Goal: Information Seeking & Learning: Learn about a topic

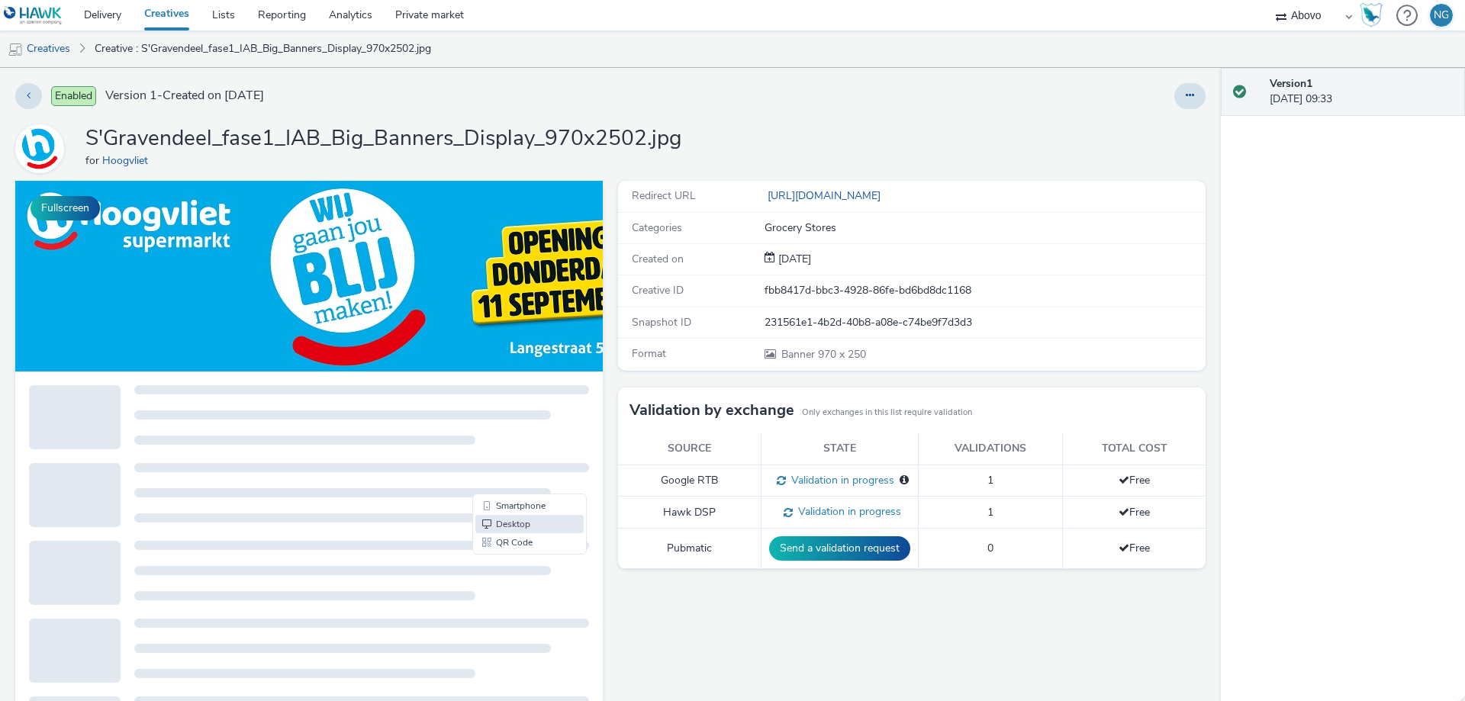
click at [84, 94] on span "Enabled" at bounding box center [73, 96] width 45 height 20
click at [27, 100] on icon at bounding box center [29, 95] width 4 height 11
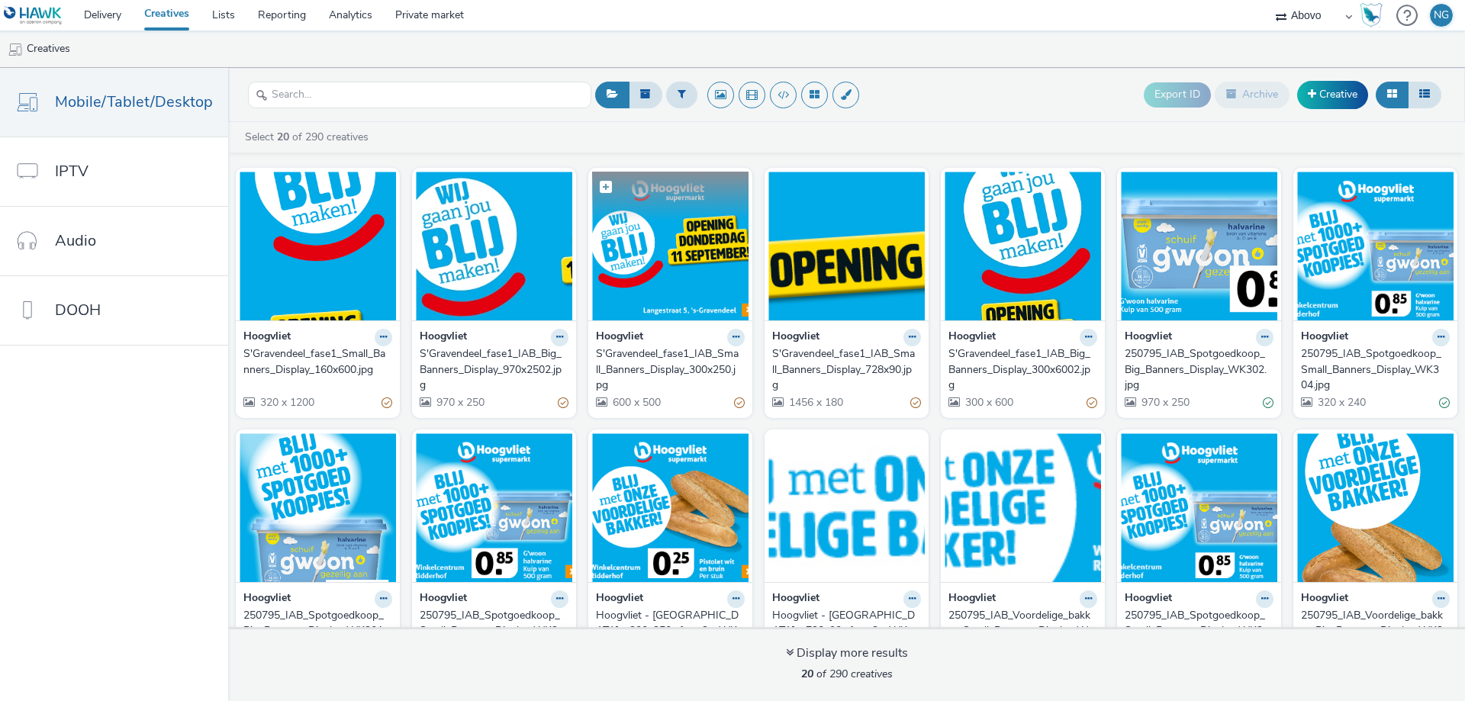
click at [670, 272] on img at bounding box center [670, 246] width 156 height 149
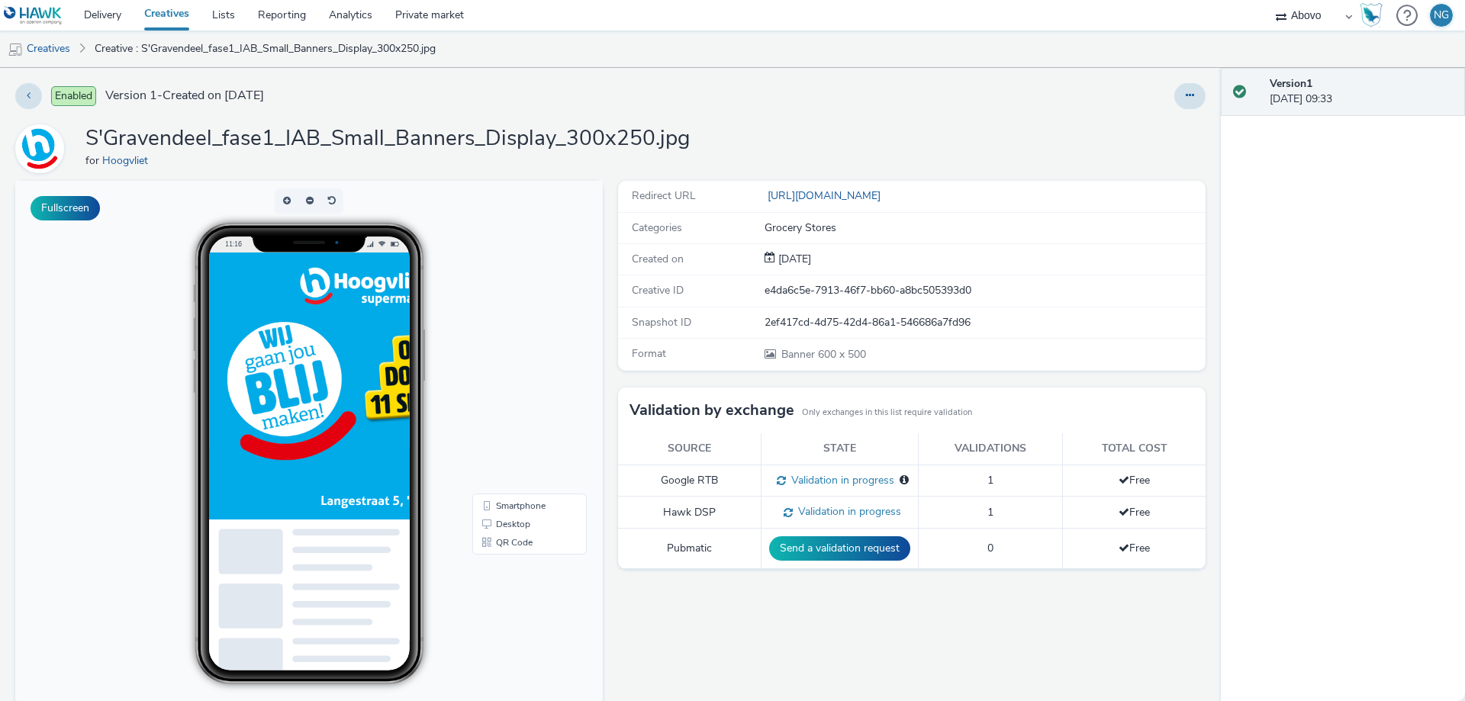
click at [1399, 185] on div "Version 1 [DATE] 09:33" at bounding box center [1343, 384] width 244 height 633
click at [518, 504] on link "Smartphone" at bounding box center [529, 506] width 108 height 18
click at [75, 198] on button "Fullscreen" at bounding box center [65, 208] width 69 height 24
click at [35, 97] on button at bounding box center [28, 96] width 27 height 26
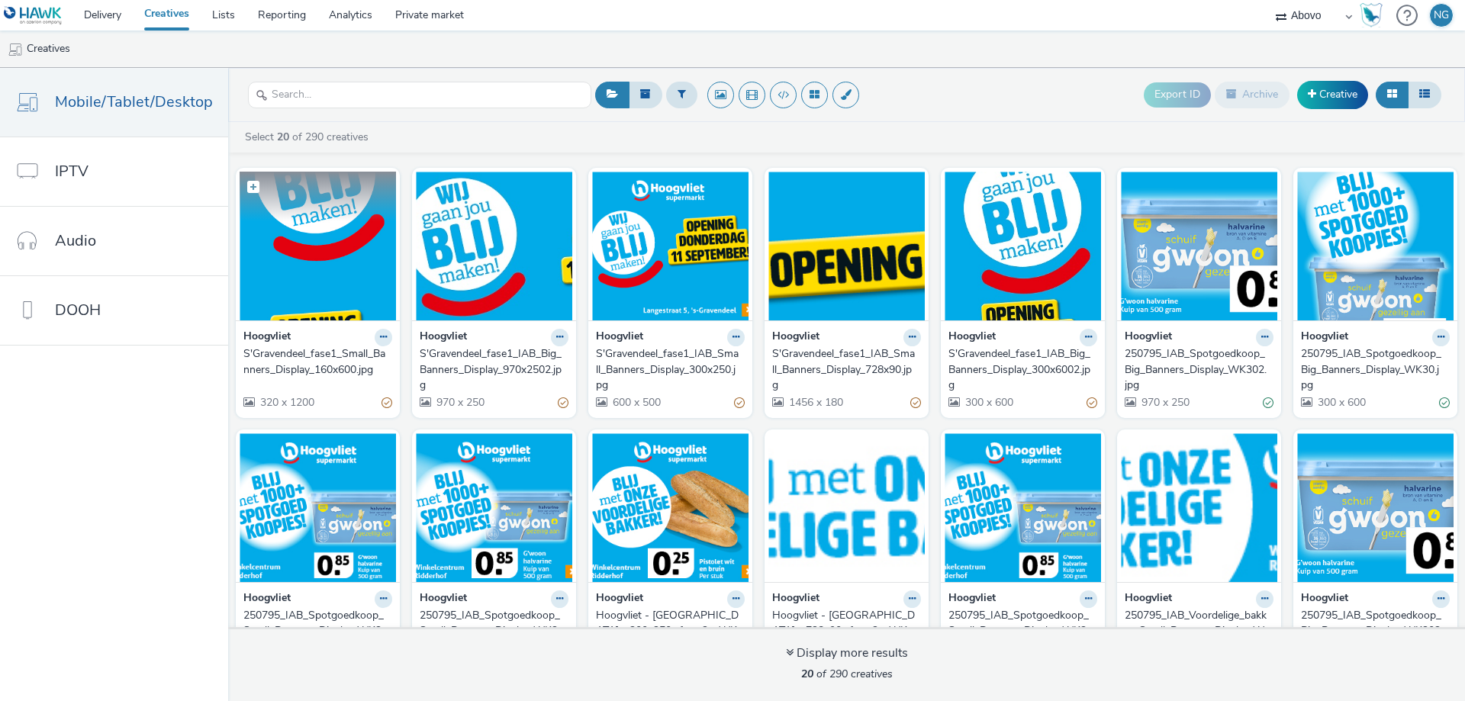
click at [311, 270] on img at bounding box center [318, 246] width 156 height 149
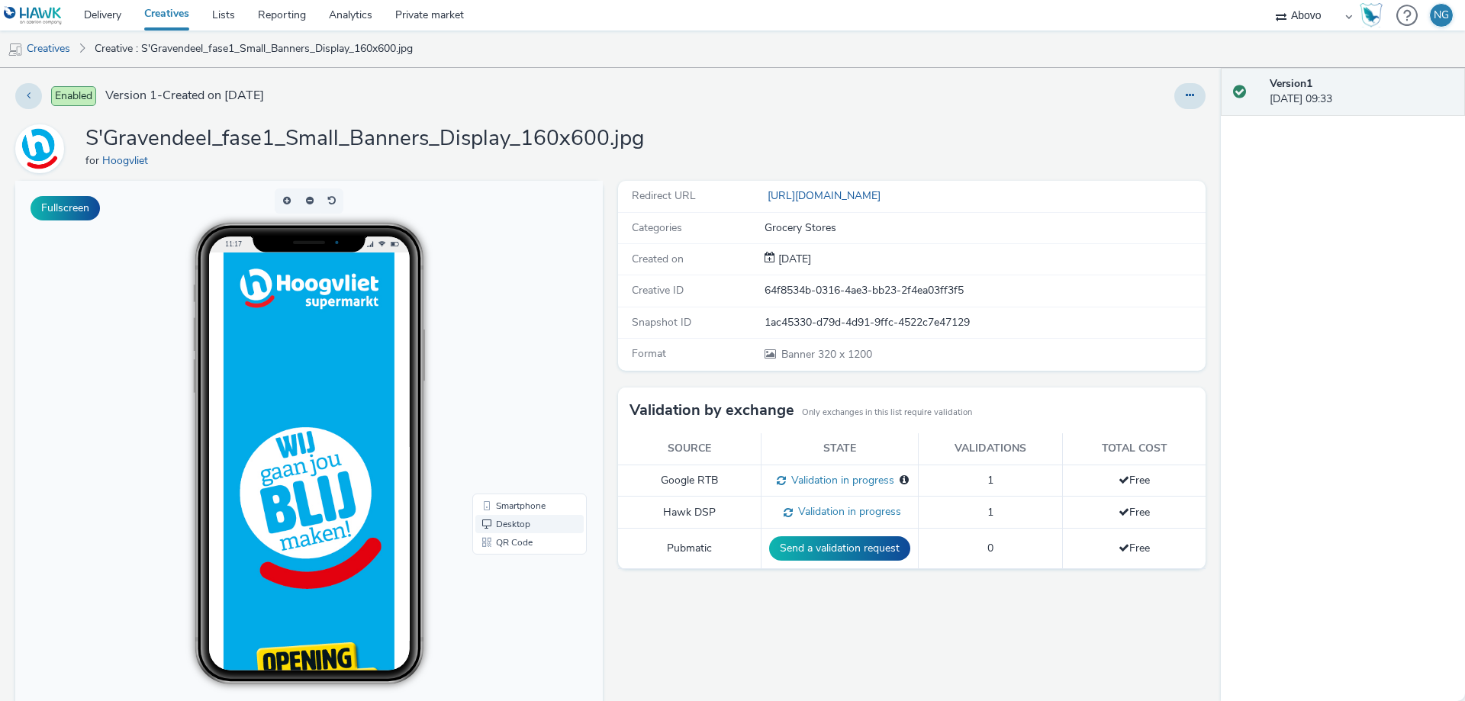
click at [494, 524] on link "Desktop" at bounding box center [529, 524] width 108 height 18
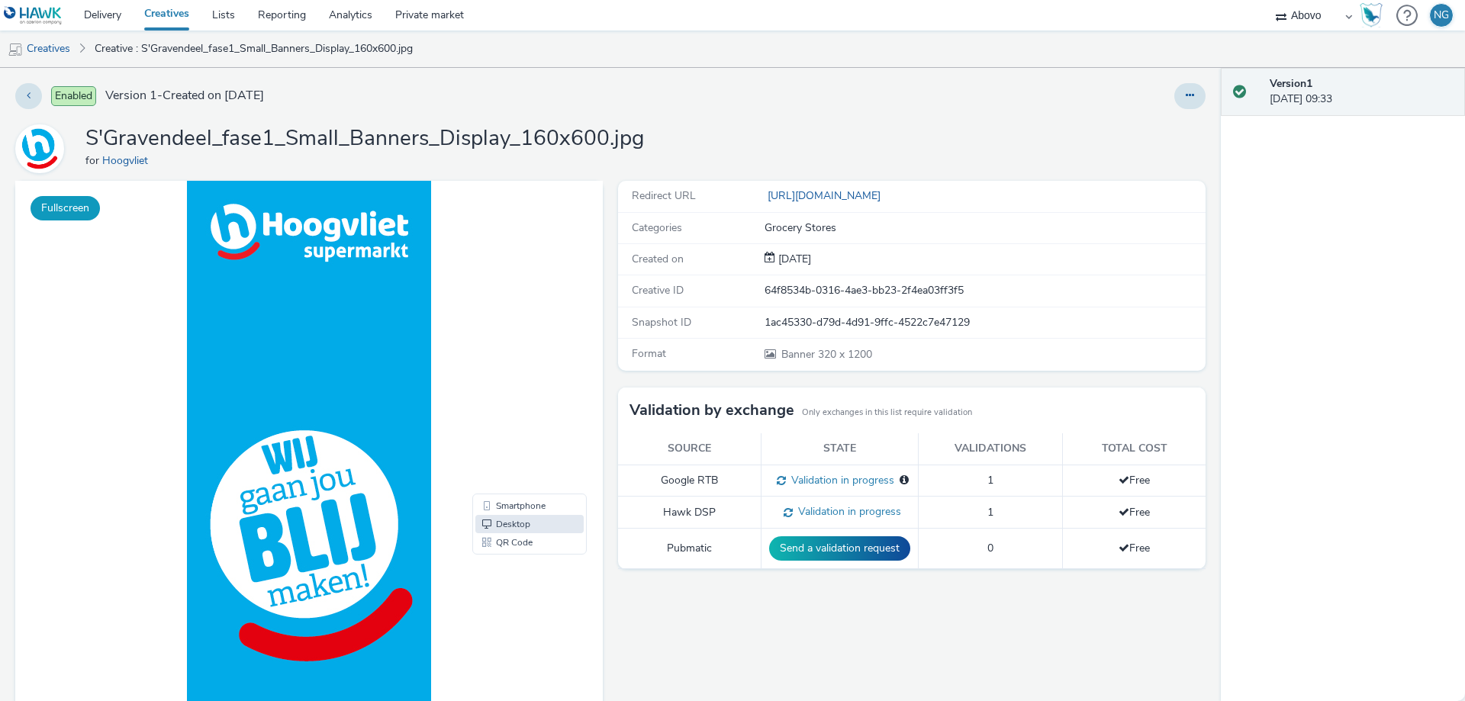
click at [72, 205] on button "Fullscreen" at bounding box center [65, 208] width 69 height 24
click at [31, 96] on button at bounding box center [28, 96] width 27 height 26
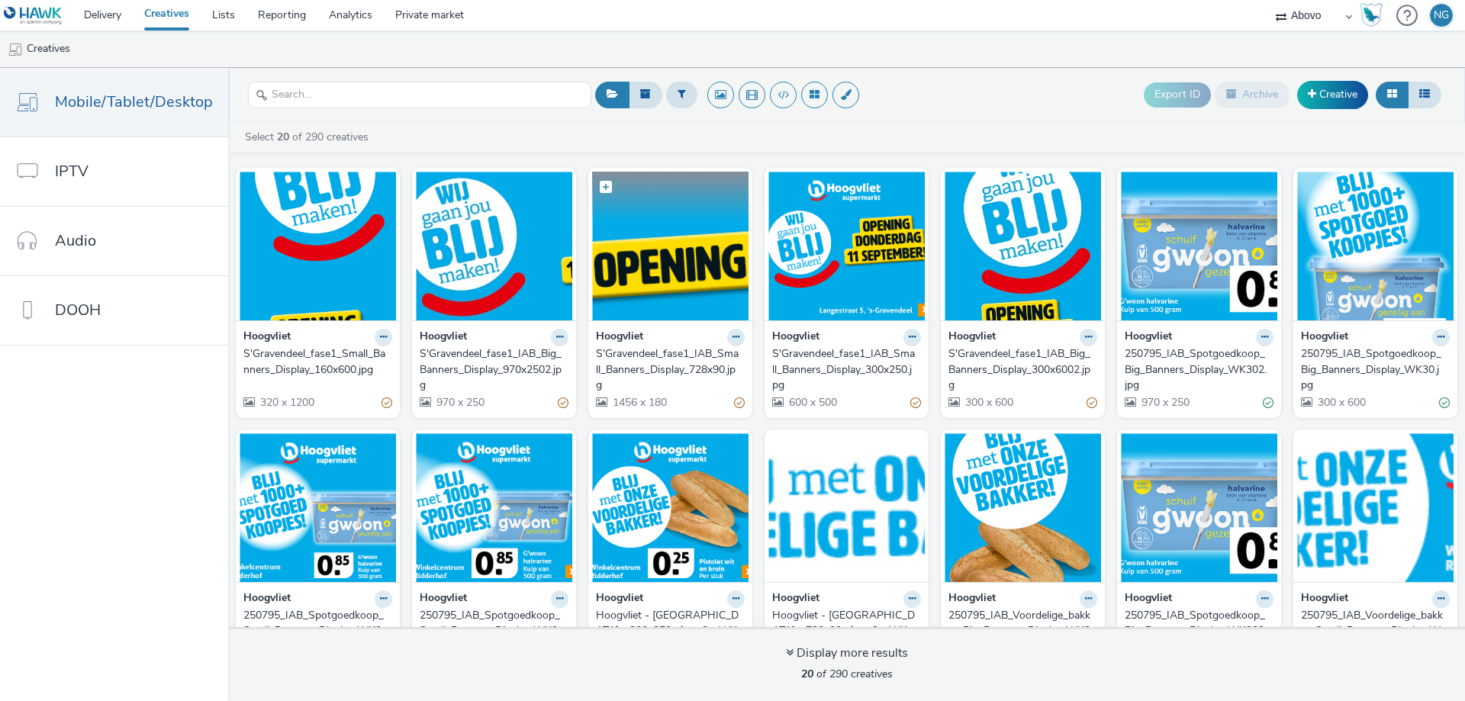
click at [698, 286] on img at bounding box center [670, 246] width 156 height 149
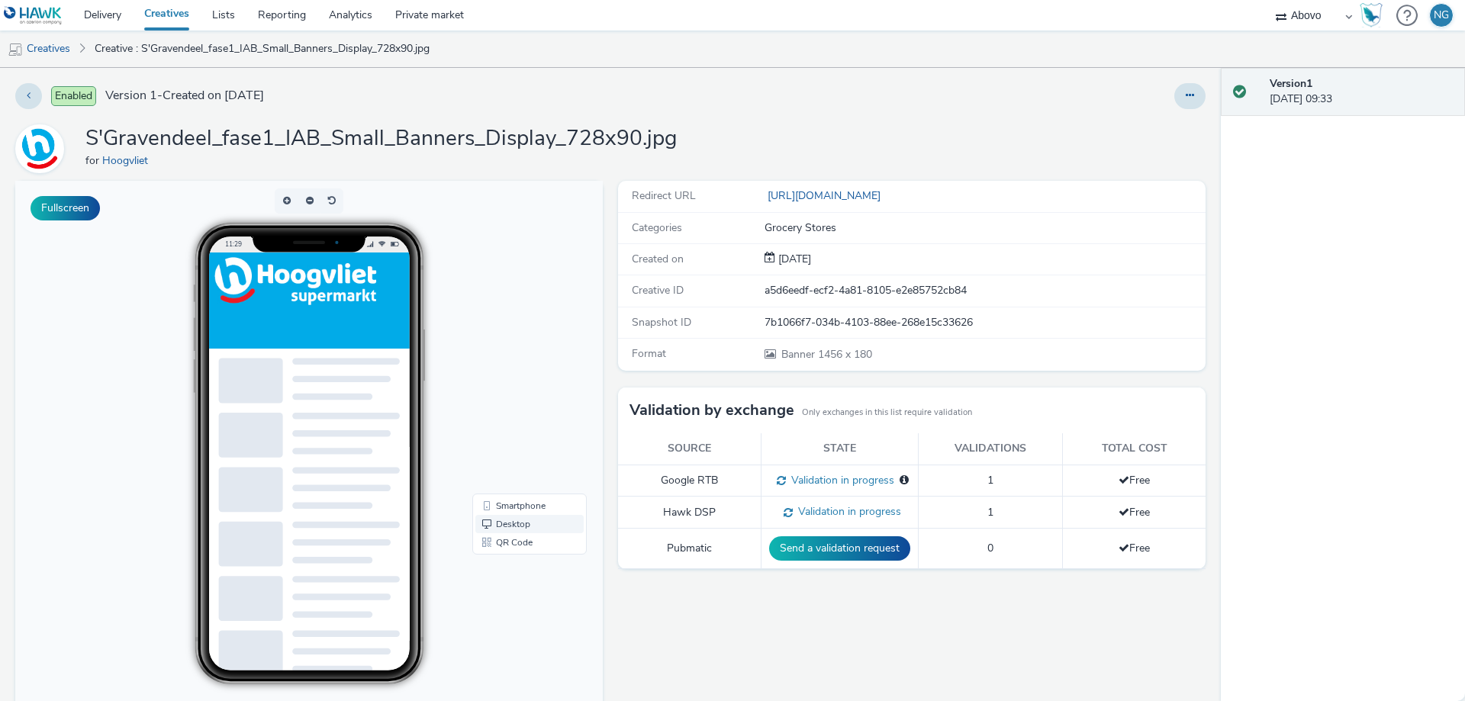
click at [508, 522] on link "Desktop" at bounding box center [529, 524] width 108 height 18
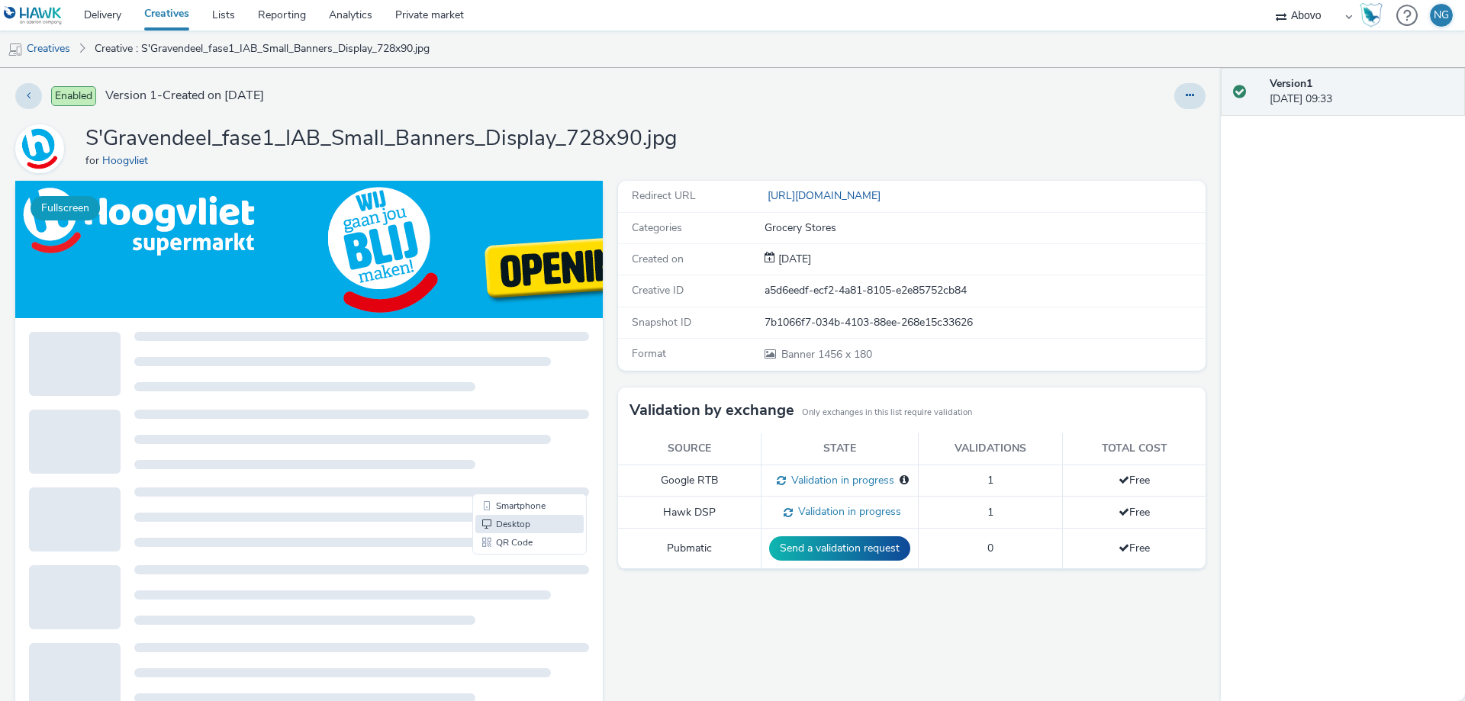
click at [81, 213] on button "Fullscreen" at bounding box center [65, 208] width 69 height 24
